Goal: Information Seeking & Learning: Find specific fact

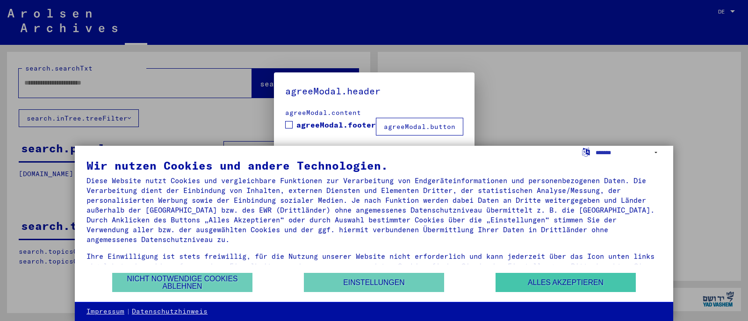
type input "**********"
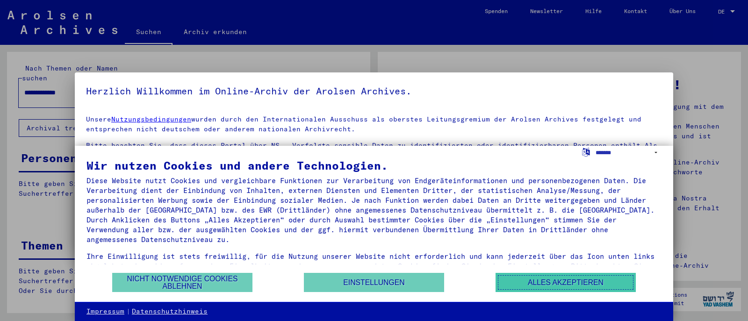
click at [533, 280] on button "Alles akzeptieren" at bounding box center [566, 282] width 140 height 19
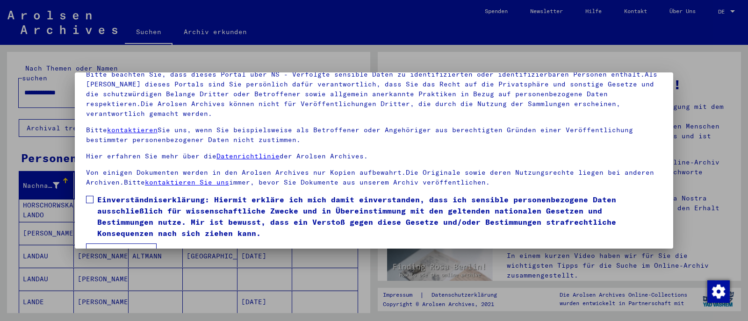
scroll to position [79, 0]
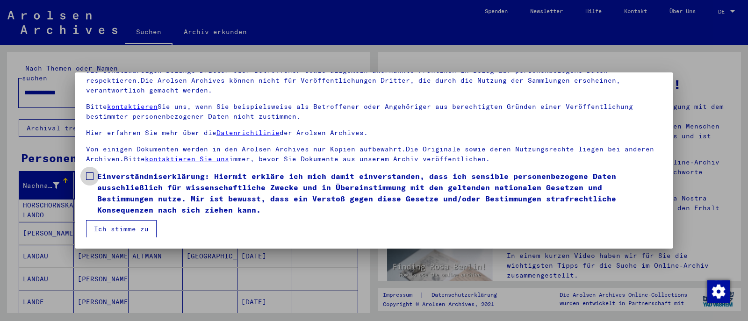
click at [90, 174] on span at bounding box center [89, 176] width 7 height 7
click at [122, 228] on button "Ich stimme zu" at bounding box center [121, 229] width 71 height 18
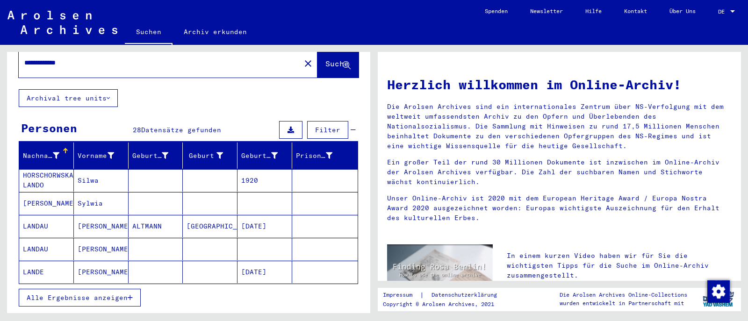
scroll to position [47, 0]
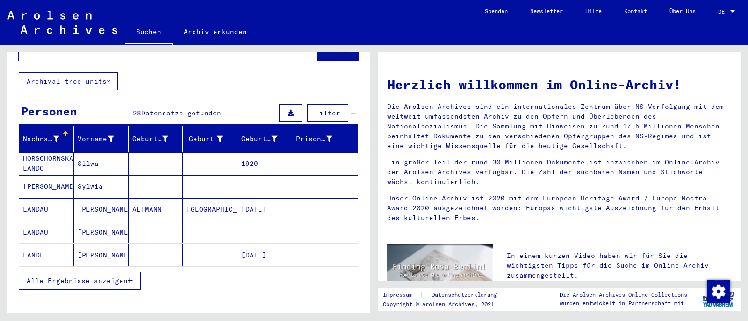
click at [36, 221] on mat-cell "LANDAU" at bounding box center [46, 232] width 55 height 22
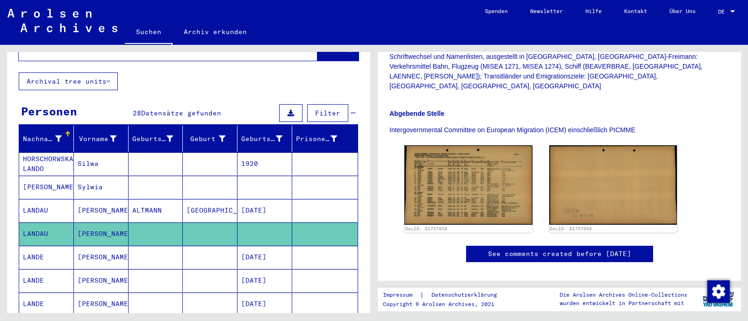
scroll to position [234, 0]
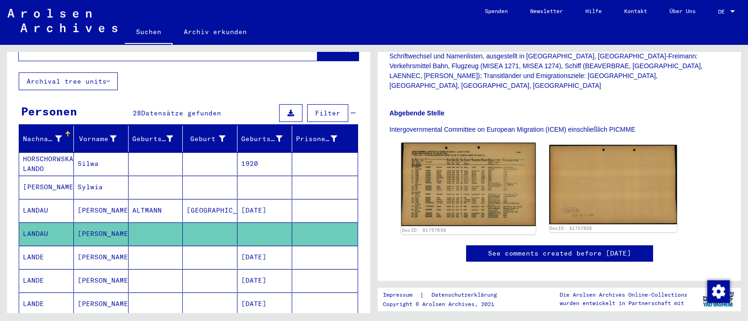
click at [489, 187] on img at bounding box center [468, 184] width 134 height 83
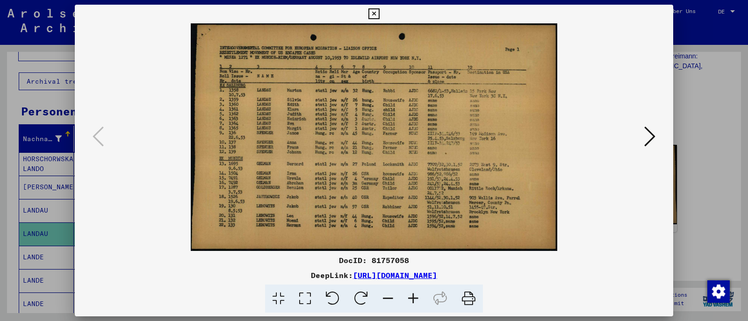
click at [373, 14] on icon at bounding box center [373, 13] width 11 height 11
